Goal: Information Seeking & Learning: Learn about a topic

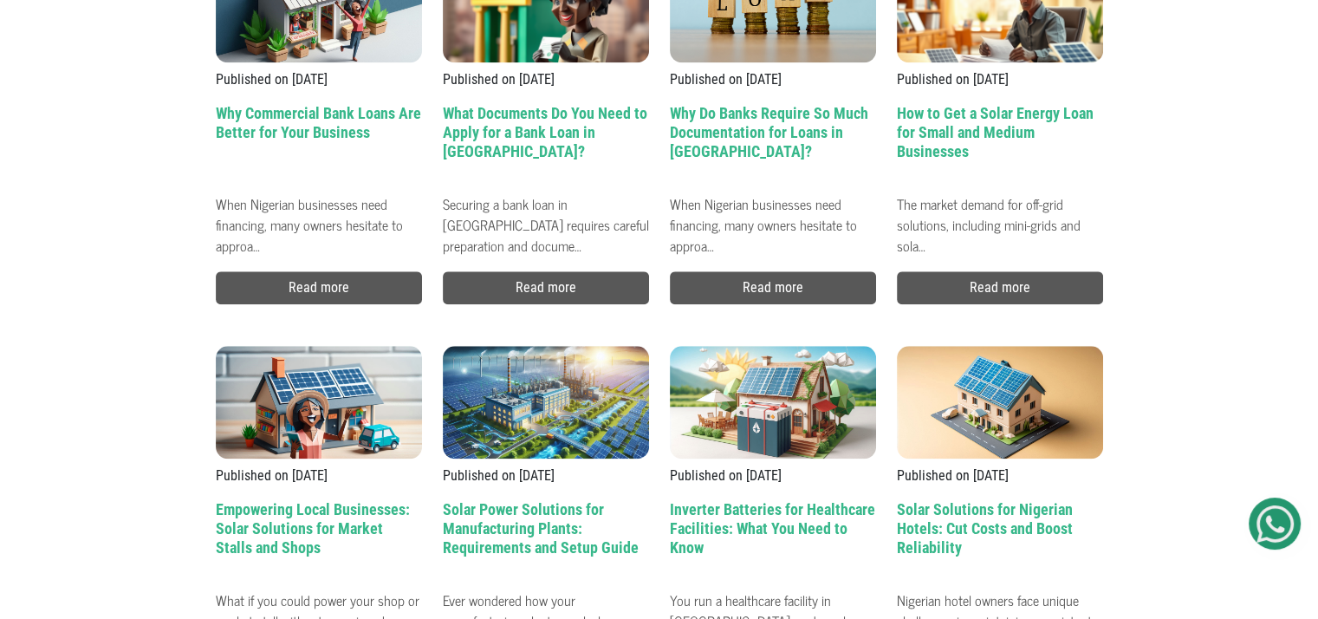
scroll to position [1795, 0]
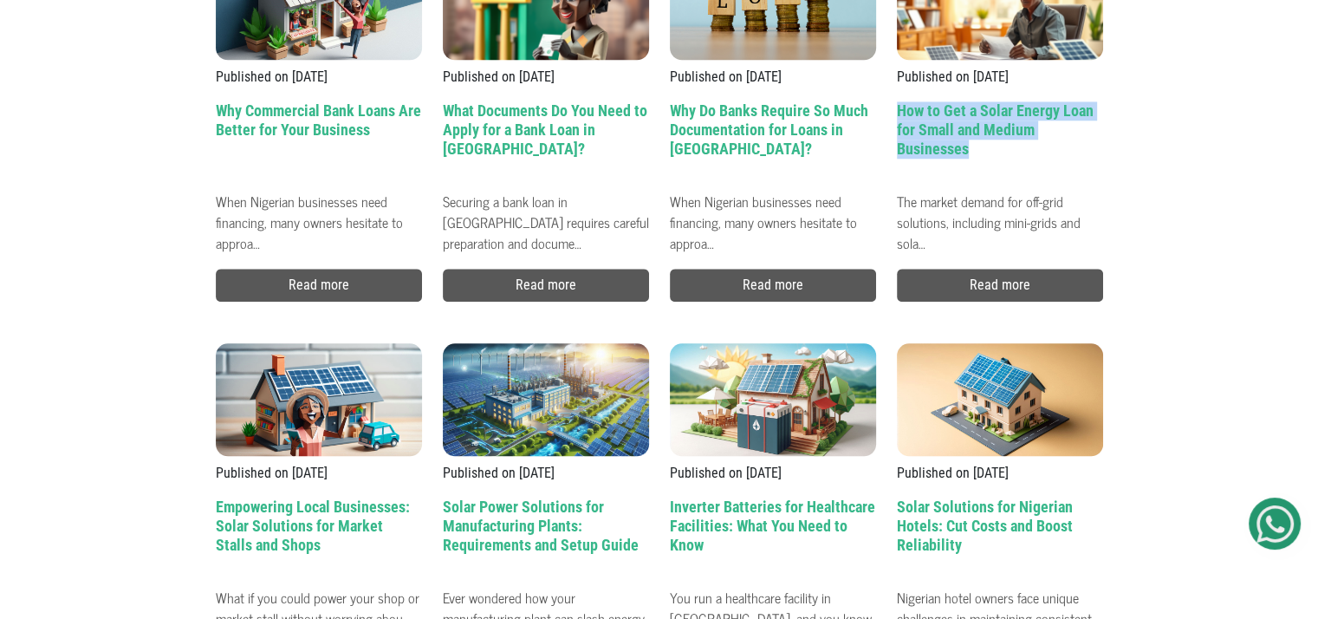
drag, startPoint x: 886, startPoint y: 105, endPoint x: 967, endPoint y: 149, distance: 92.7
click at [967, 149] on div "Published on 10/04/25 How to Get a Solar Energy Loan for Small and Medium Busin…" at bounding box center [1000, 104] width 227 height 396
copy h2 "How to Get a Solar Energy Loan for Small and Medium Businesses"
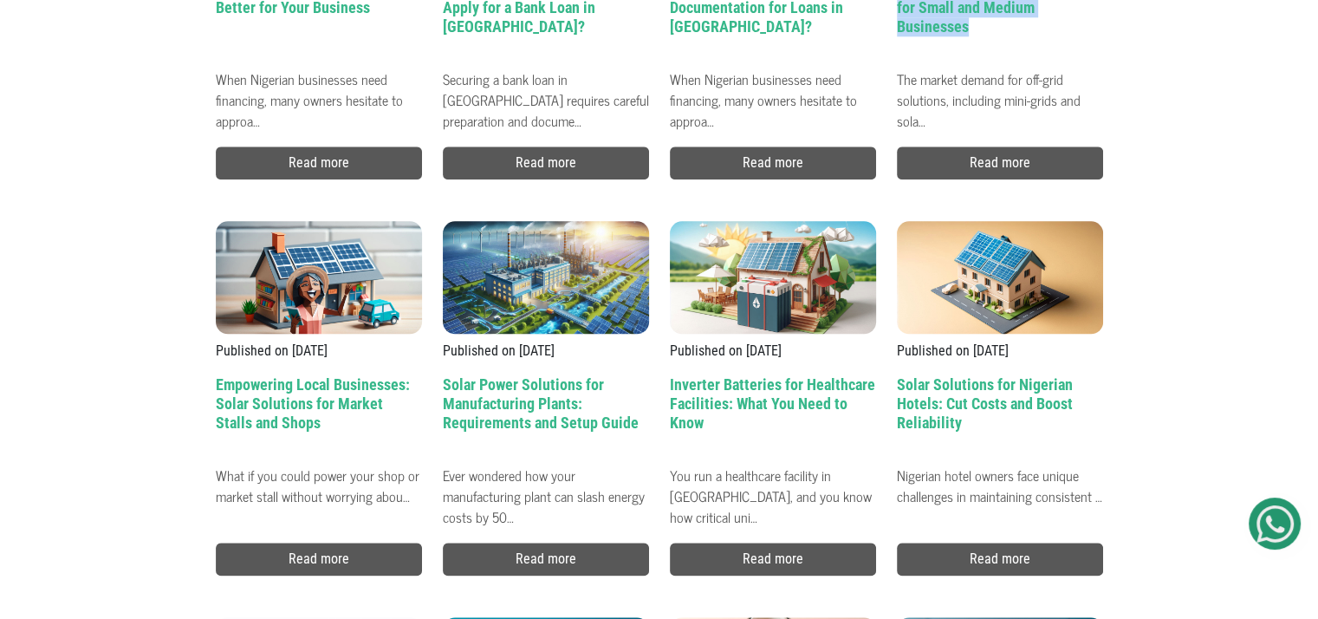
scroll to position [1920, 0]
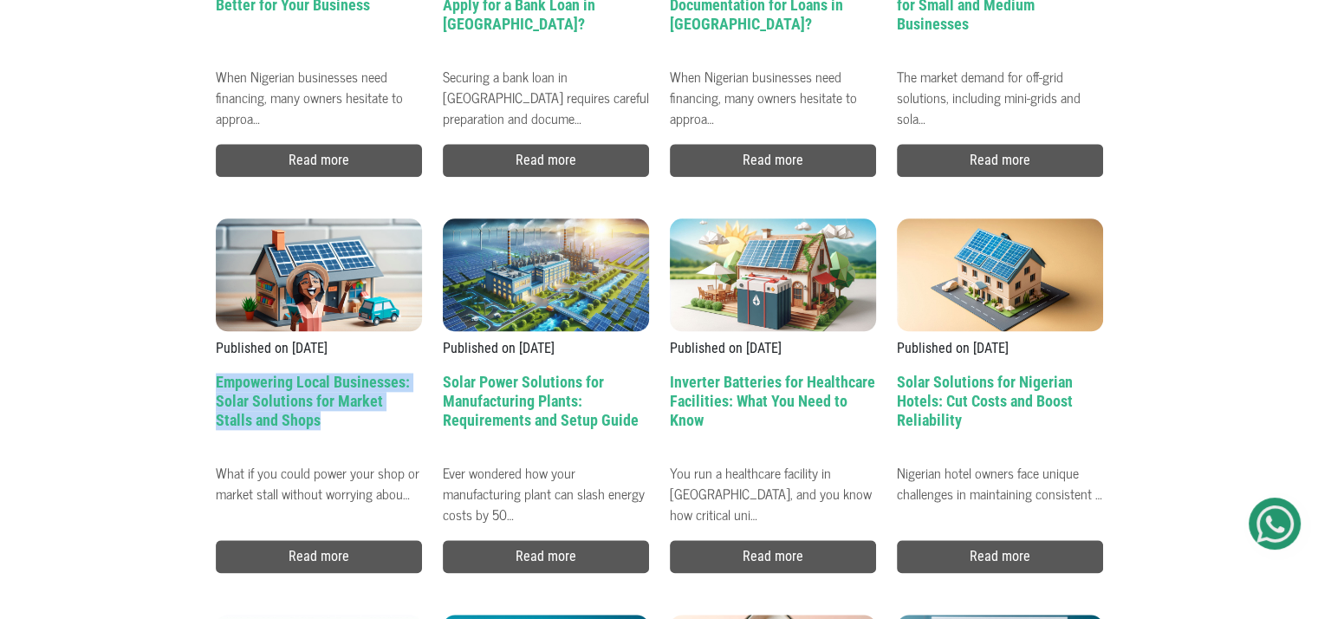
drag, startPoint x: 191, startPoint y: 379, endPoint x: 295, endPoint y: 424, distance: 113.3
copy h2 "Empowering Local Businesses: Solar Solutions for Market Stalls and Shops"
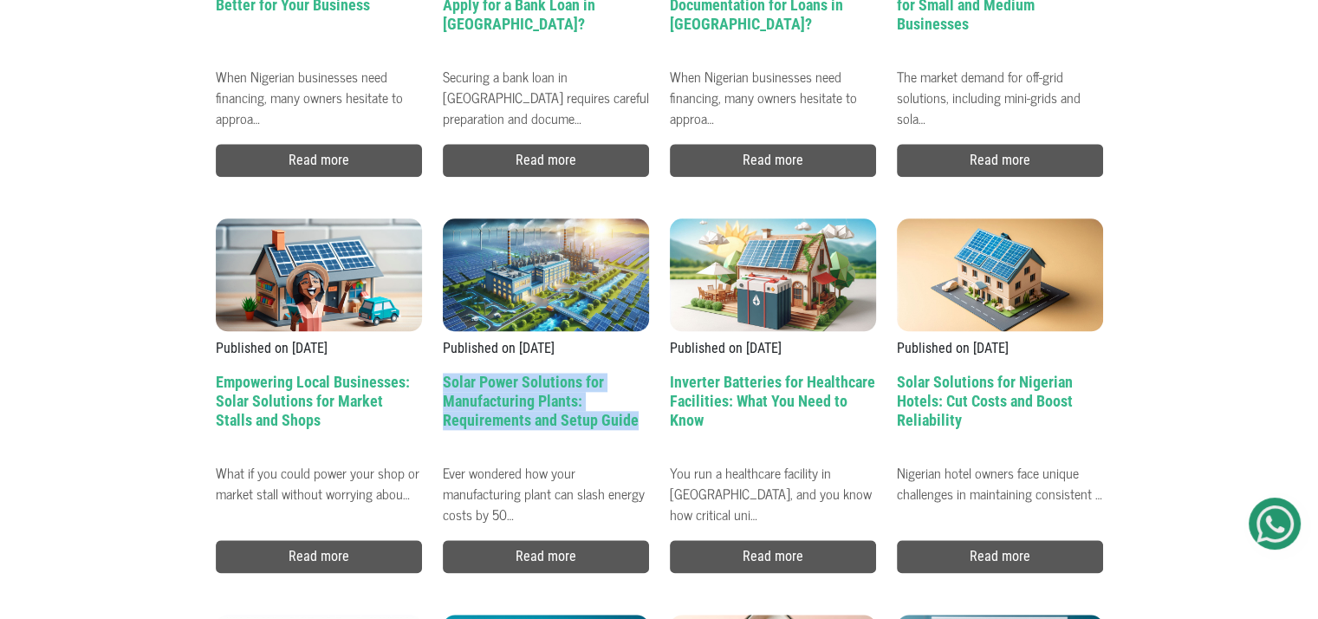
drag, startPoint x: 437, startPoint y: 375, endPoint x: 635, endPoint y: 412, distance: 201.8
click at [635, 412] on div "Published on 31/03/25 Solar Power Solutions for Manufacturing Plants: Requireme…" at bounding box center [545, 375] width 227 height 396
copy h2 "Solar Power Solutions for Manufacturing Plants: Requirements and Setup Guide"
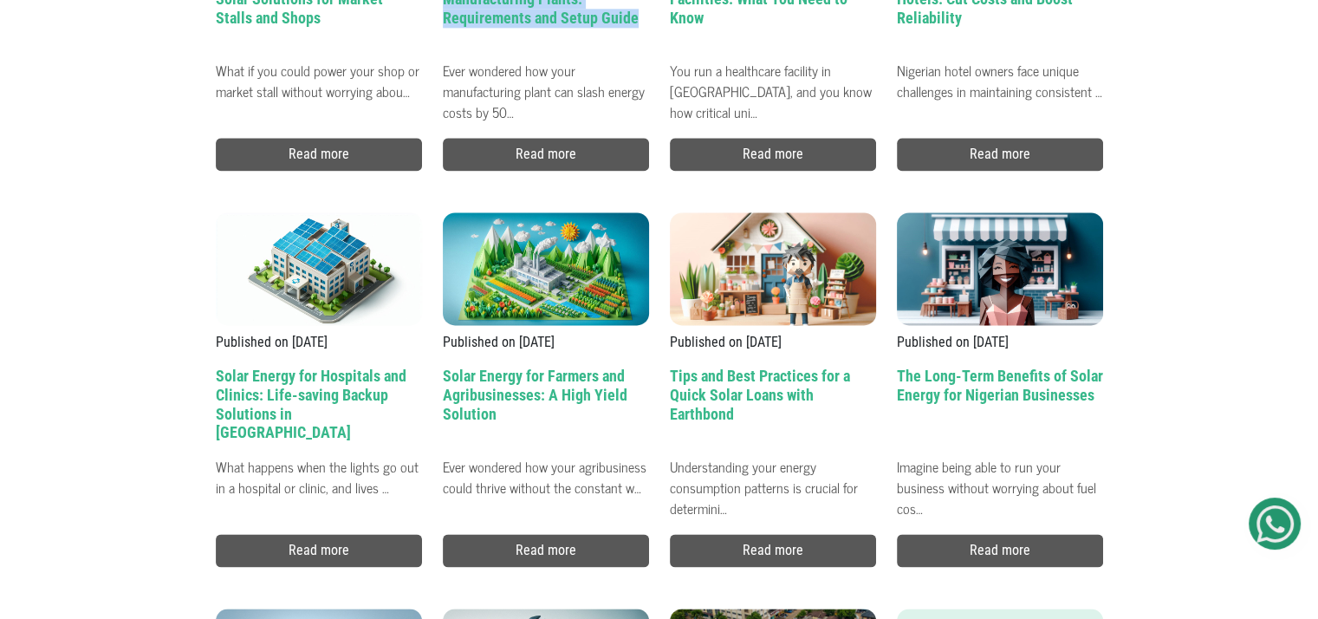
scroll to position [2331, 0]
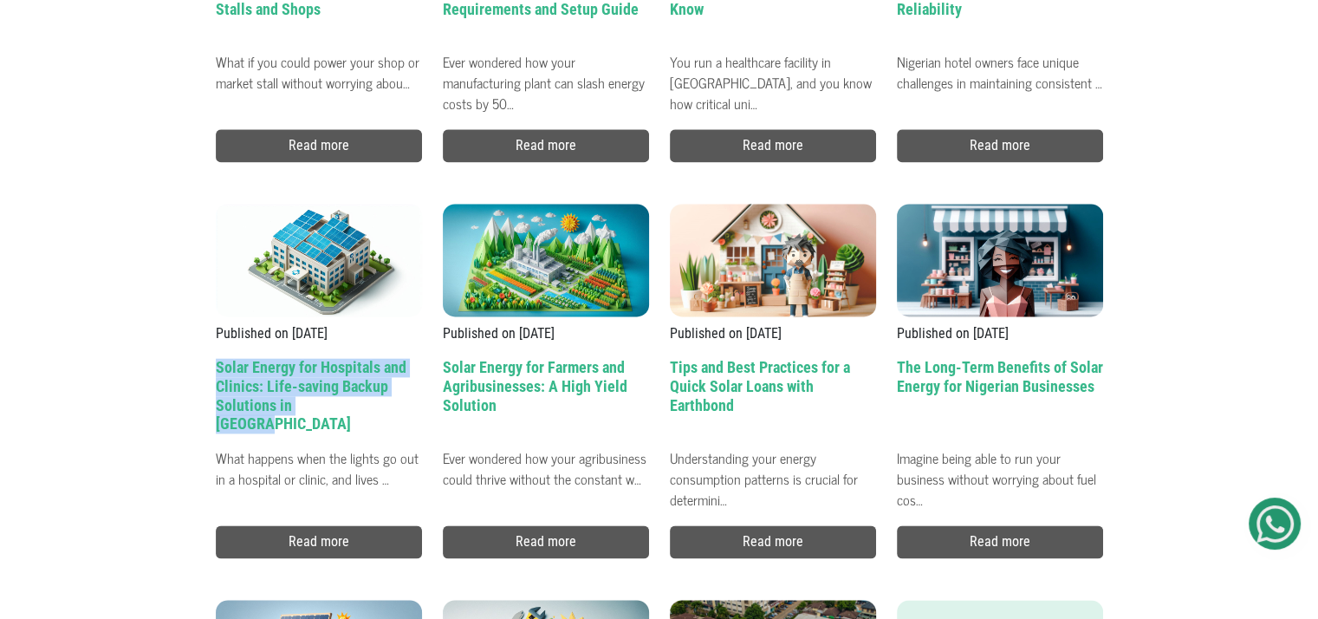
drag, startPoint x: 204, startPoint y: 354, endPoint x: 338, endPoint y: 406, distance: 144.0
copy h2 "Solar Energy for Hospitals and Clinics: Life-saving Backup Solutions in Nigeria"
